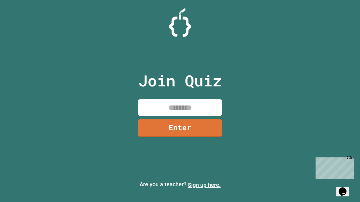
click at [204, 185] on link "Sign up here." at bounding box center [204, 185] width 33 height 7
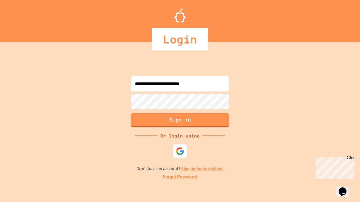
type input "**********"
